Goal: Task Accomplishment & Management: Manage account settings

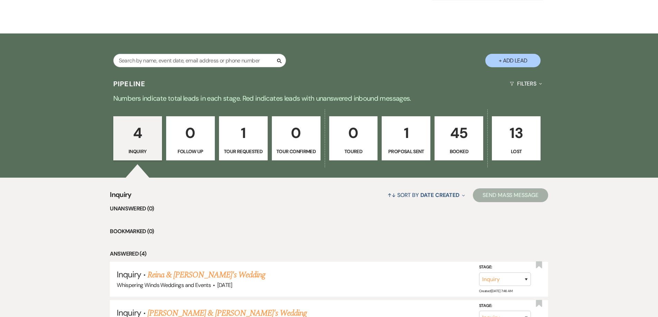
click at [458, 138] on p "45" at bounding box center [459, 133] width 40 height 23
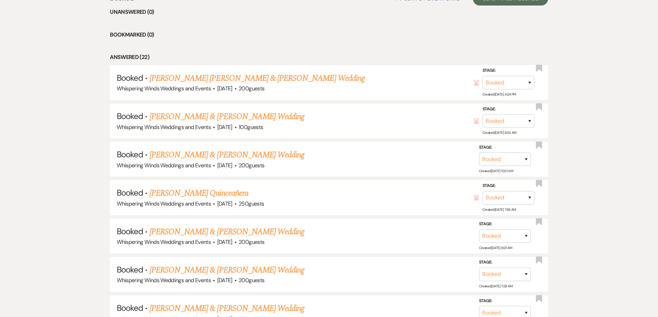
scroll to position [311, 0]
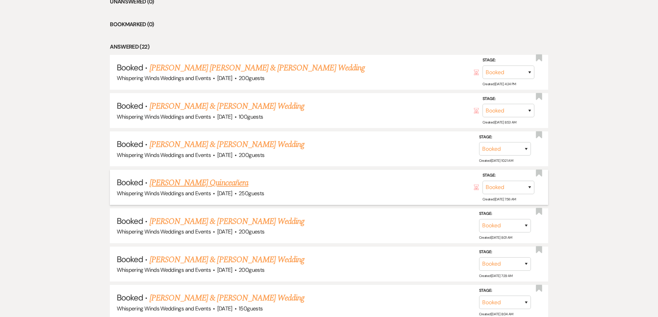
click at [196, 183] on link "[PERSON_NAME] Quinceañera" at bounding box center [199, 183] width 99 height 12
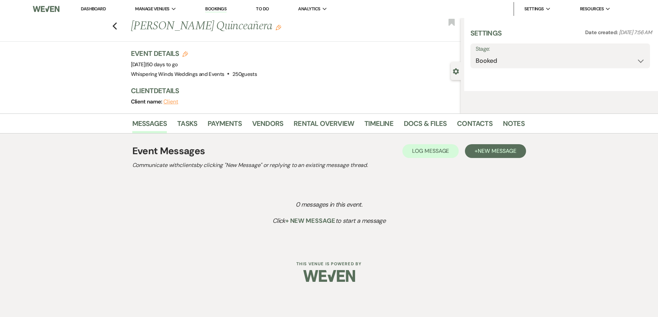
select select "15"
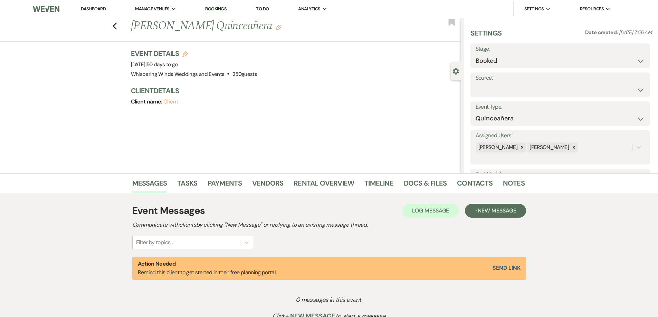
click at [173, 103] on button "Client" at bounding box center [170, 102] width 15 height 6
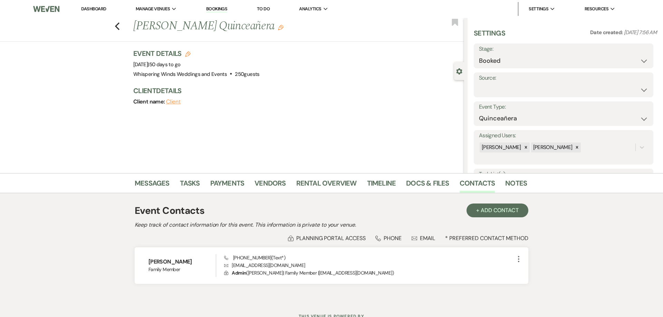
select select "1"
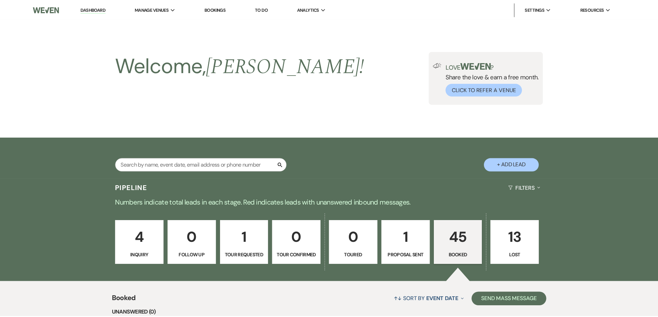
scroll to position [311, 0]
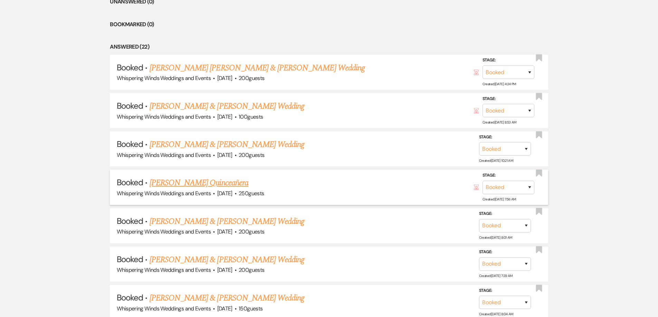
click at [192, 183] on link "[PERSON_NAME] Quinceañera" at bounding box center [199, 183] width 99 height 12
select select "15"
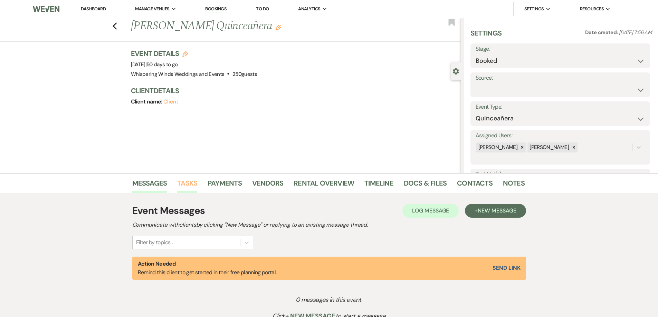
click at [185, 183] on link "Tasks" at bounding box center [187, 185] width 20 height 15
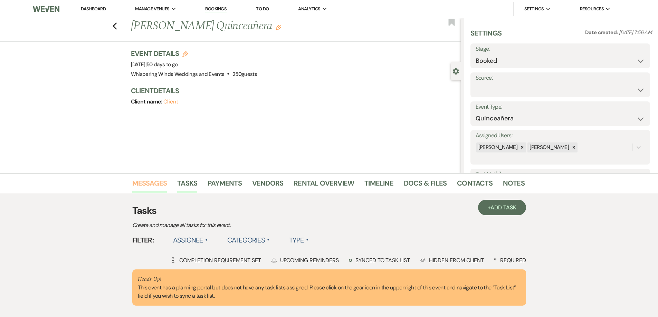
click at [153, 185] on link "Messages" at bounding box center [149, 185] width 35 height 15
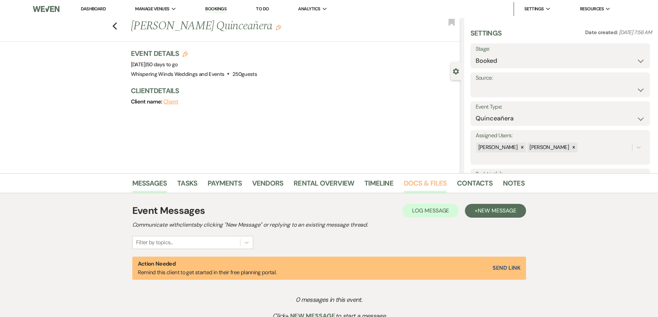
click at [422, 180] on link "Docs & Files" at bounding box center [425, 185] width 43 height 15
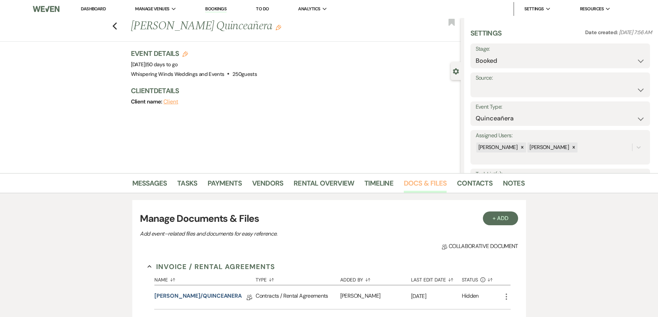
scroll to position [69, 0]
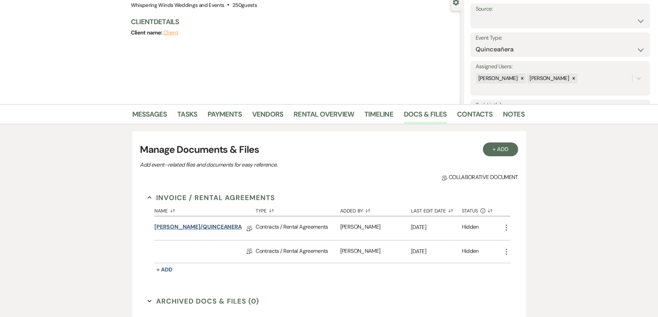
click at [202, 227] on link "[PERSON_NAME]/QUINCEANERA" at bounding box center [197, 228] width 87 height 11
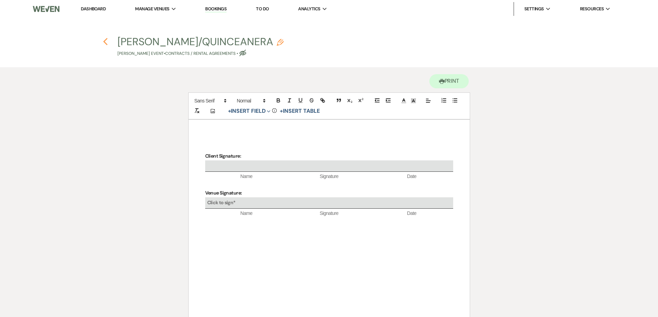
click at [104, 42] on use "button" at bounding box center [105, 42] width 4 height 8
select select "15"
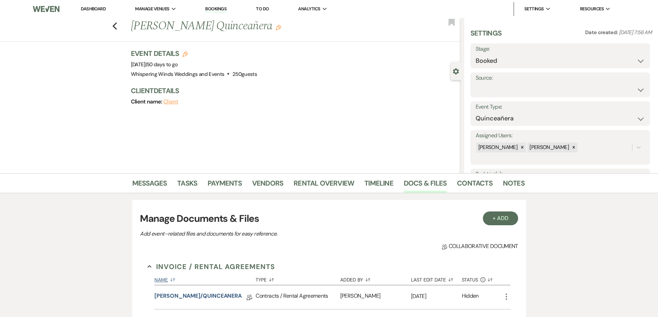
scroll to position [69, 0]
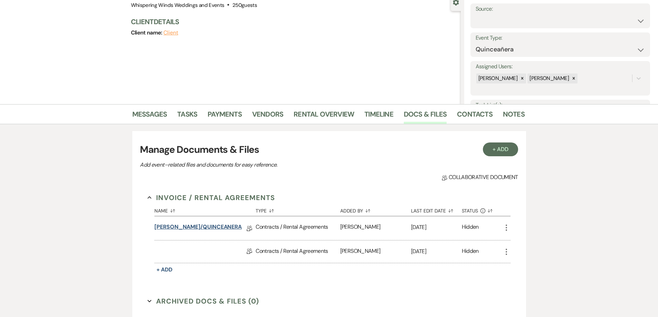
click at [189, 225] on link "[PERSON_NAME]/QUINCEANERA" at bounding box center [197, 228] width 87 height 11
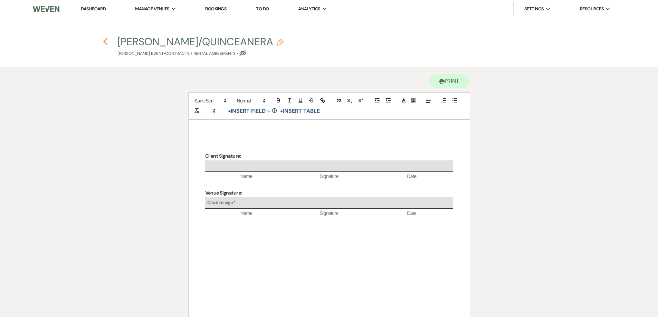
click at [106, 41] on icon "Previous" at bounding box center [105, 42] width 5 height 8
select select "15"
